Goal: Task Accomplishment & Management: Manage account settings

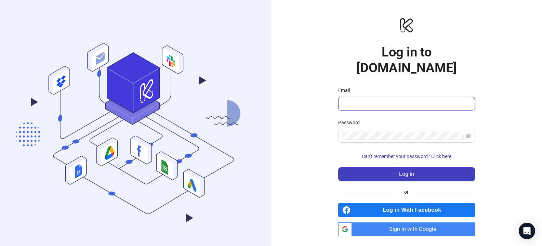
click at [372, 99] on input "Email" at bounding box center [405, 103] width 127 height 8
type input "**********"
click at [401, 129] on span at bounding box center [406, 136] width 137 height 14
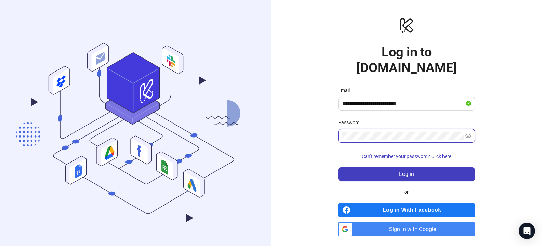
click at [338, 167] on button "Log in" at bounding box center [406, 174] width 137 height 14
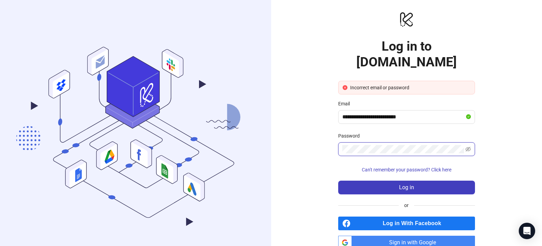
click at [338, 180] on button "Log in" at bounding box center [406, 187] width 137 height 14
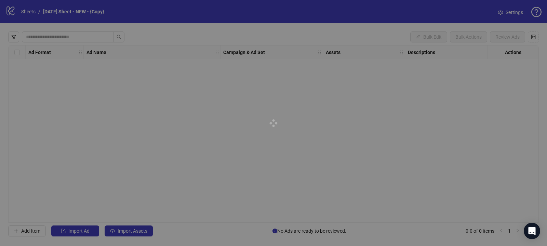
click at [10, 11] on div at bounding box center [273, 123] width 547 height 246
click at [12, 11] on div at bounding box center [273, 123] width 547 height 246
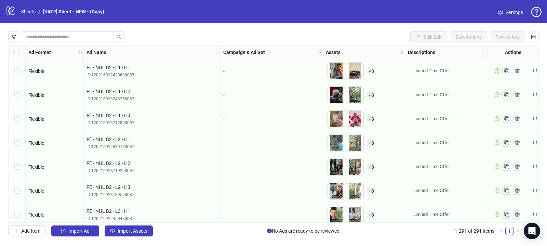
click at [7, 6] on icon at bounding box center [10, 10] width 8 height 9
drag, startPoint x: 12, startPoint y: 10, endPoint x: 17, endPoint y: 11, distance: 4.8
click at [12, 10] on icon "logo/logo-mobile" at bounding box center [10, 10] width 10 height 10
click at [32, 11] on link "Sheets" at bounding box center [28, 12] width 17 height 8
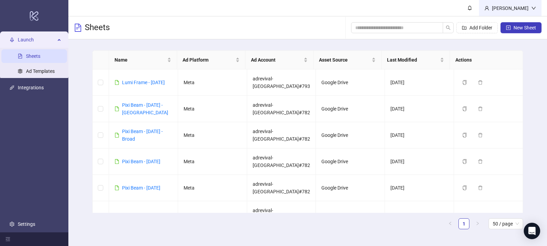
click at [506, 6] on div "[PERSON_NAME]" at bounding box center [510, 8] width 42 height 8
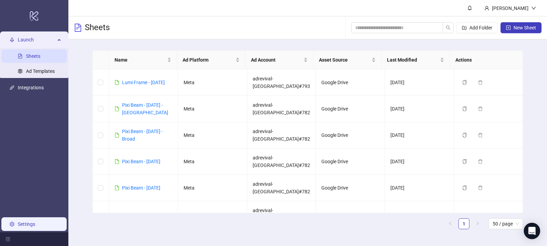
click at [32, 226] on link "Settings" at bounding box center [26, 223] width 17 height 5
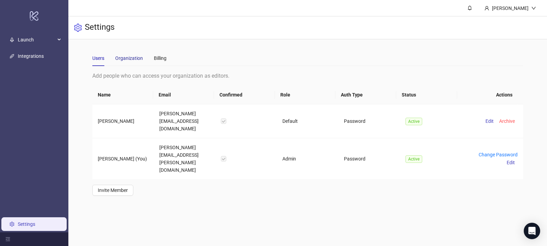
click at [135, 58] on div "Organization" at bounding box center [129, 58] width 28 height 8
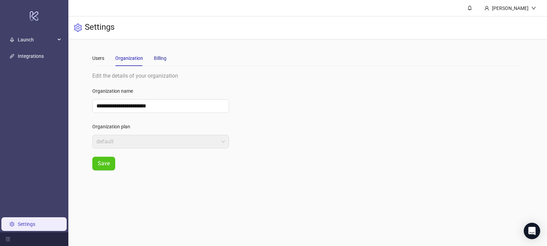
click at [162, 57] on div "Billing" at bounding box center [160, 58] width 13 height 8
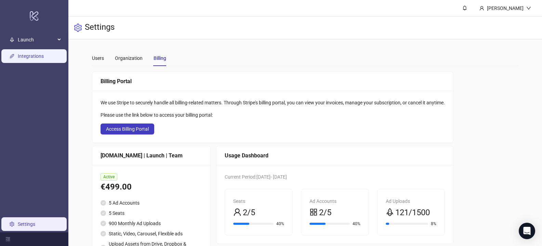
click at [38, 53] on link "Integrations" at bounding box center [31, 55] width 26 height 5
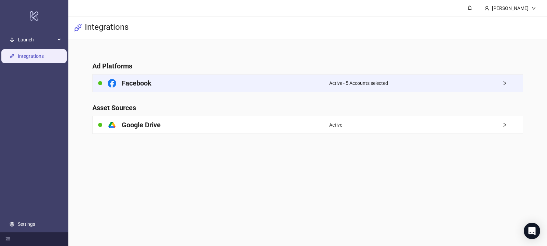
click at [338, 86] on span "Active - 5 Accounts selected" at bounding box center [358, 83] width 59 height 8
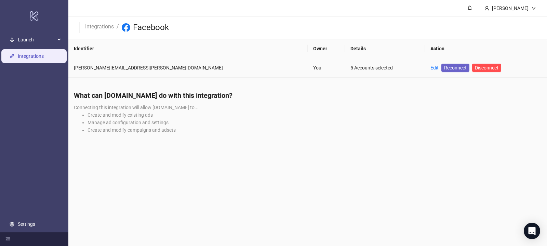
click at [444, 67] on span "Reconnect" at bounding box center [455, 68] width 23 height 8
click at [441, 71] on link "Reconnect" at bounding box center [455, 68] width 28 height 8
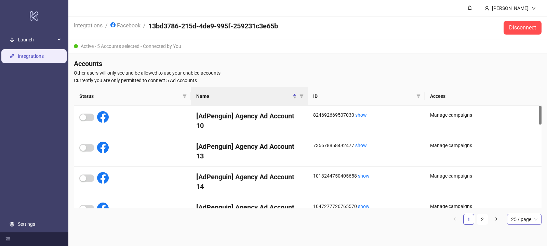
click at [522, 220] on span "25 / page" at bounding box center [524, 219] width 26 height 10
click at [516, 209] on div "100 / page" at bounding box center [524, 205] width 32 height 11
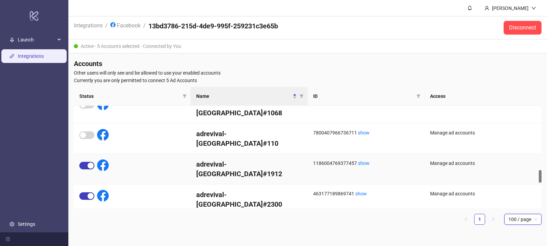
scroll to position [516, 0]
click at [88, 162] on div "button" at bounding box center [91, 165] width 6 height 6
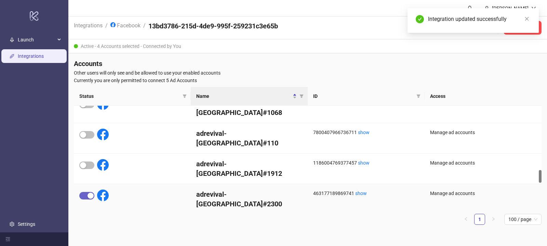
click at [92, 192] on div "button" at bounding box center [91, 195] width 6 height 6
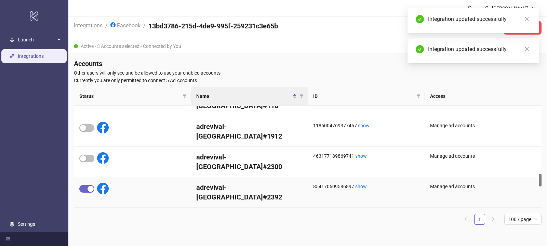
scroll to position [547, 0]
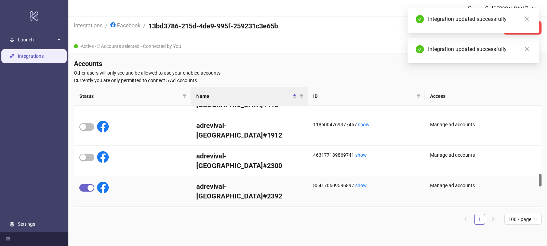
click at [87, 184] on span "button" at bounding box center [86, 188] width 15 height 8
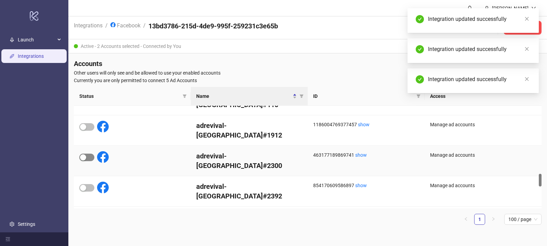
click at [86, 153] on span "button" at bounding box center [86, 157] width 15 height 8
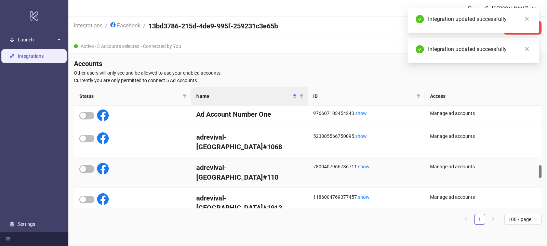
scroll to position [479, 0]
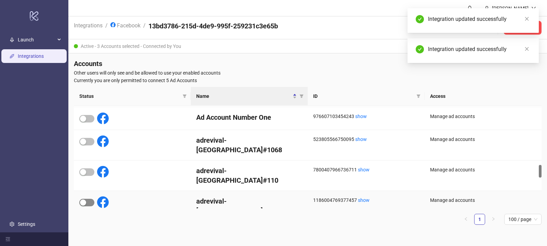
click at [87, 199] on span "button" at bounding box center [86, 203] width 15 height 8
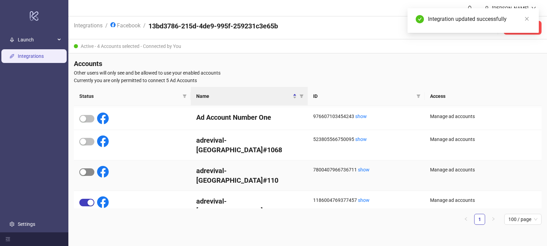
click at [85, 169] on div "button" at bounding box center [83, 172] width 6 height 6
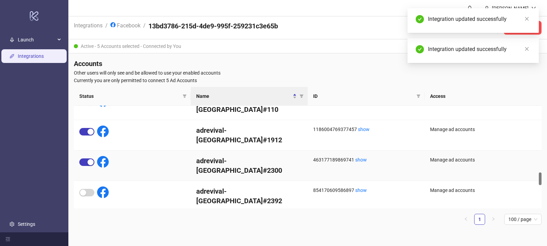
scroll to position [542, 0]
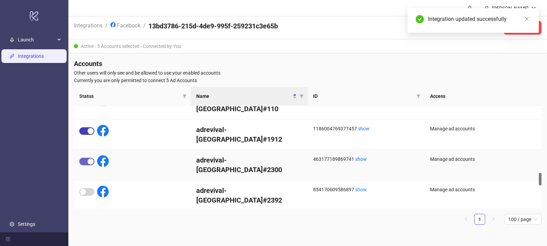
click at [89, 158] on div "button" at bounding box center [91, 161] width 6 height 6
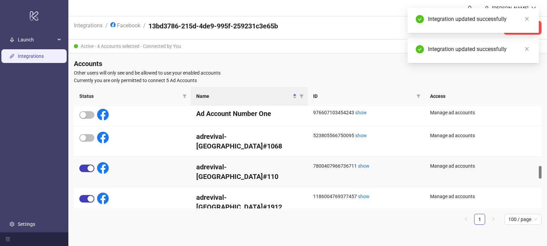
scroll to position [481, 0]
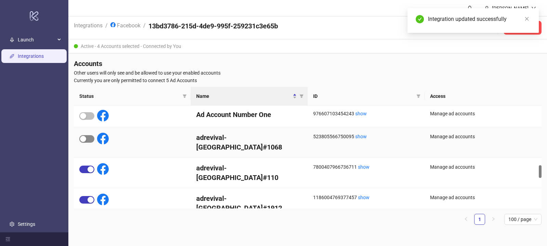
click at [89, 138] on span "button" at bounding box center [86, 139] width 15 height 8
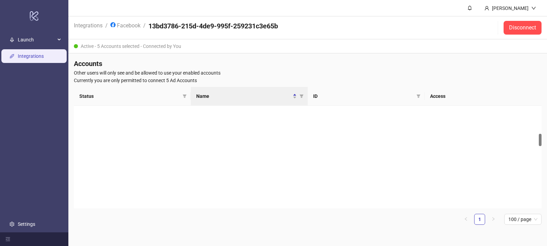
scroll to position [0, 0]
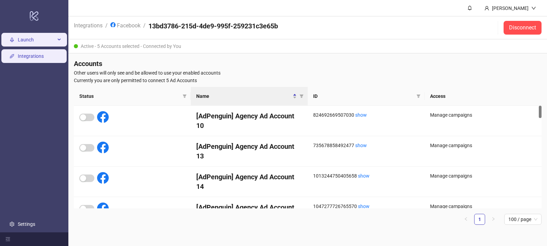
click at [43, 40] on span "Launch" at bounding box center [37, 40] width 38 height 14
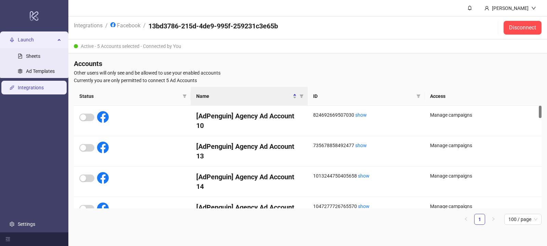
drag, startPoint x: 45, startPoint y: 140, endPoint x: 73, endPoint y: 135, distance: 28.8
click at [45, 140] on ul "Launch Sheets Ad Templates Integrations Settings" at bounding box center [34, 131] width 68 height 201
click at [36, 59] on link "Sheets" at bounding box center [33, 55] width 14 height 5
